Goal: Information Seeking & Learning: Learn about a topic

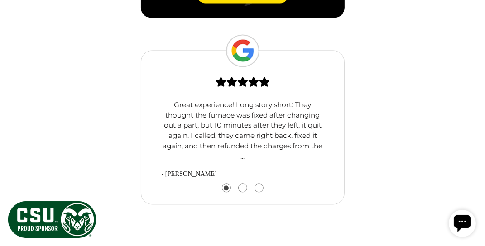
scroll to position [1348, 0]
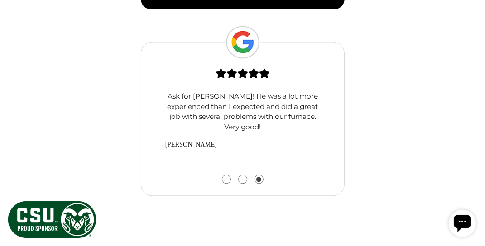
click at [241, 175] on button "Go to slide 2" at bounding box center [243, 179] width 8 height 8
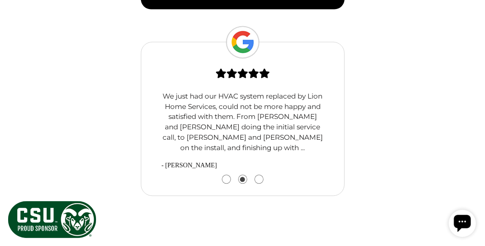
click at [225, 175] on button "Go to slide 1" at bounding box center [226, 179] width 8 height 8
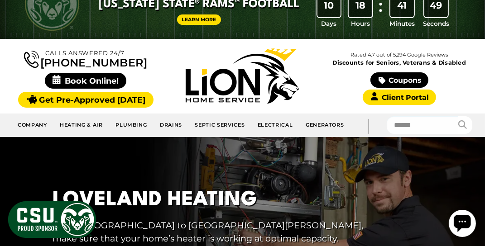
scroll to position [24, 0]
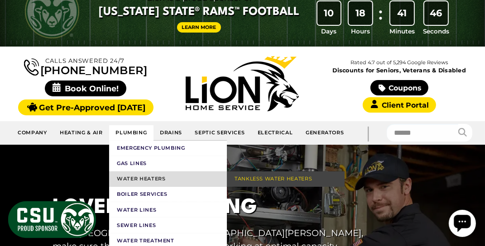
click at [142, 175] on link "Water Heaters" at bounding box center [168, 179] width 118 height 15
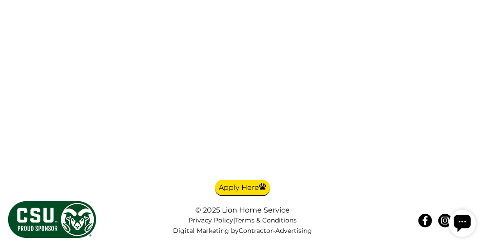
scroll to position [3116, 0]
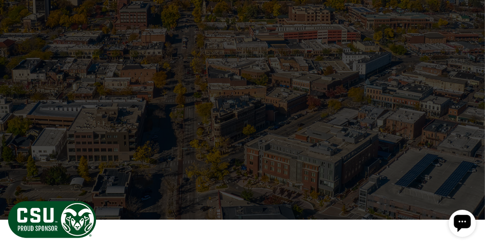
scroll to position [2488, 0]
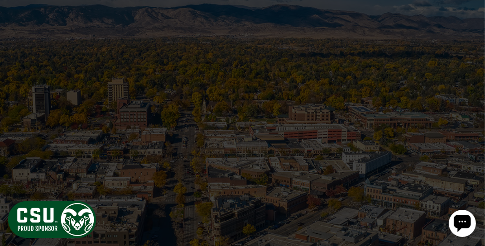
click at [471, 153] on button at bounding box center [474, 160] width 14 height 14
click at [468, 153] on button at bounding box center [474, 160] width 14 height 14
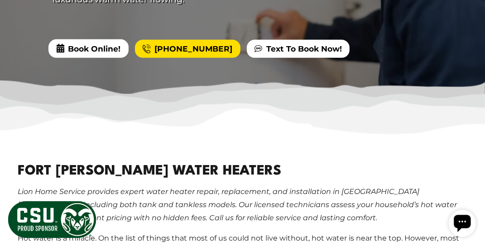
scroll to position [120, 0]
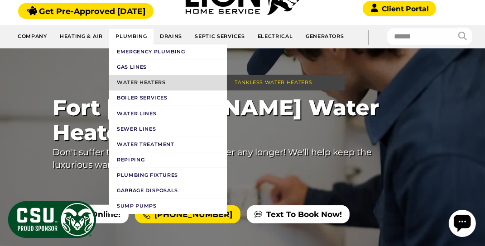
click at [131, 82] on link "Water Heaters" at bounding box center [168, 82] width 118 height 15
click at [134, 80] on link "Water Heaters" at bounding box center [168, 82] width 118 height 15
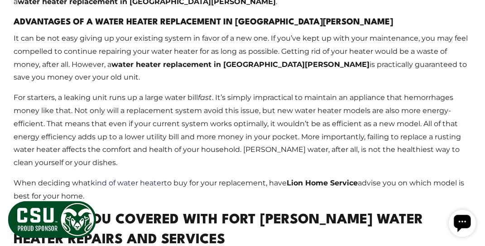
scroll to position [1981, 0]
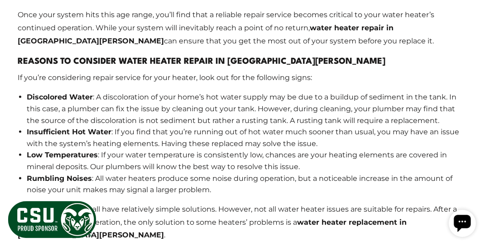
scroll to position [894, 0]
